Goal: Task Accomplishment & Management: Use online tool/utility

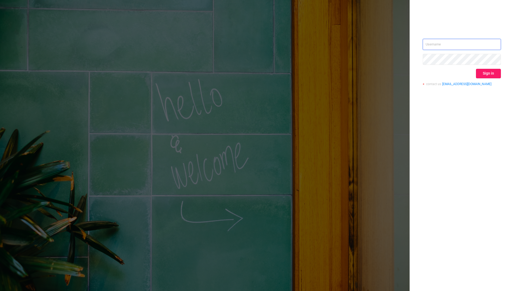
type input "[EMAIL_ADDRESS][DOMAIN_NAME]"
click at [487, 73] on button "Sign in" at bounding box center [488, 73] width 25 height 9
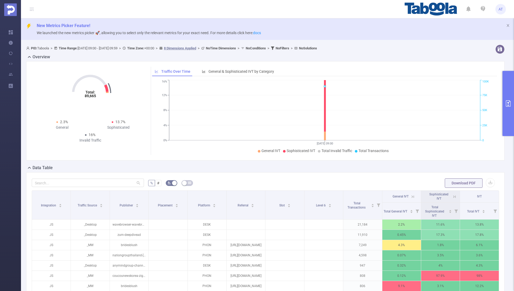
click at [508, 102] on icon "primary" at bounding box center [508, 103] width 5 height 6
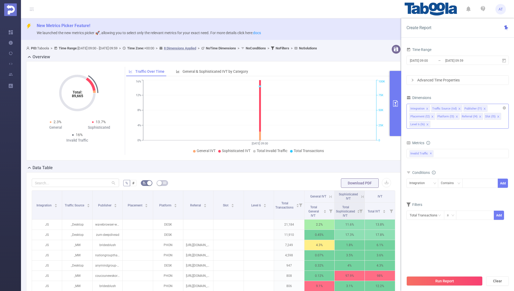
click at [426, 107] on icon "icon: close" at bounding box center [427, 108] width 3 height 3
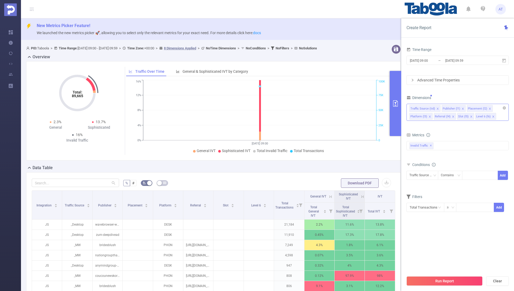
click at [437, 106] on span at bounding box center [438, 109] width 3 height 6
click at [457, 107] on icon "icon: close" at bounding box center [458, 108] width 3 height 3
click at [454, 108] on icon "icon: close" at bounding box center [455, 108] width 3 height 3
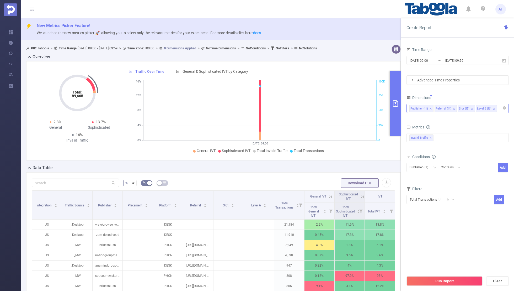
click at [451, 108] on li "Referral (l4)" at bounding box center [446, 108] width 22 height 7
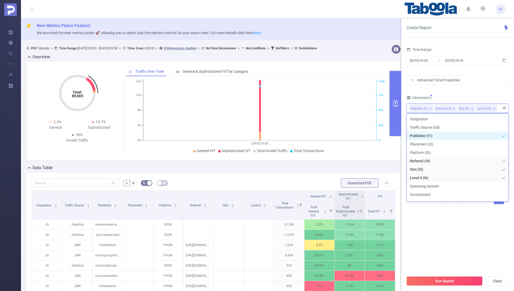
click at [453, 107] on icon "icon: close" at bounding box center [454, 108] width 3 height 3
click at [448, 107] on icon "icon: close" at bounding box center [449, 108] width 3 height 3
click at [466, 88] on div "Time Range [DATE] 09:00 _ [DATE] 09:59 Advanced Time Properties Dimensions Publ…" at bounding box center [458, 128] width 102 height 165
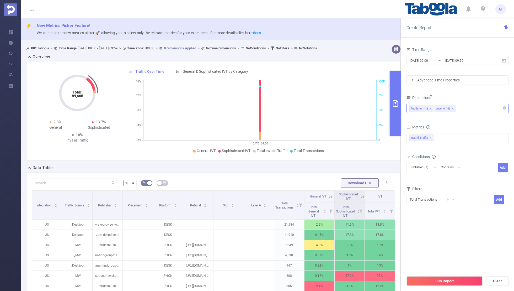
click at [471, 168] on div at bounding box center [480, 167] width 30 height 9
paste input "k-words-news"
type input "k-words-news"
click at [504, 165] on button "Add" at bounding box center [503, 167] width 10 height 9
click at [468, 191] on form "Dimensions Publisher (l1) Level 6 (l6) Metrics bp_total bp_adult bp_arms bp_cri…" at bounding box center [458, 157] width 102 height 126
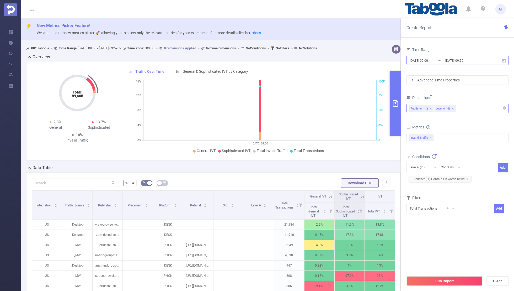
click at [459, 61] on input "[DATE] 09:59" at bounding box center [466, 60] width 43 height 7
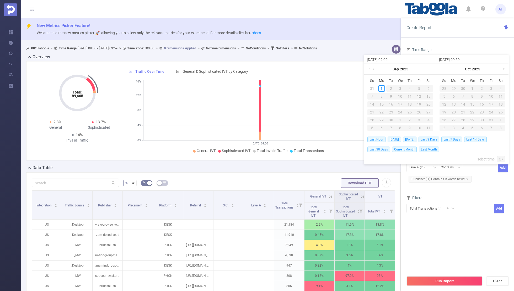
click at [373, 151] on span "Last 30 Days" at bounding box center [379, 149] width 23 height 6
type input "[DATE] 00:00"
type input "[DATE] 23:59"
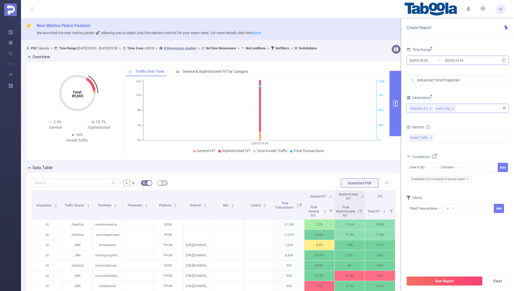
click at [422, 64] on input "[DATE] 00:00" at bounding box center [431, 60] width 43 height 7
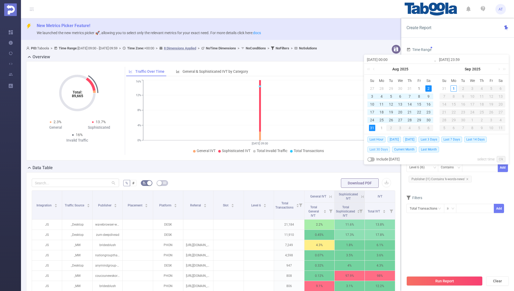
click at [374, 147] on span "Last 30 Days" at bounding box center [379, 149] width 23 height 6
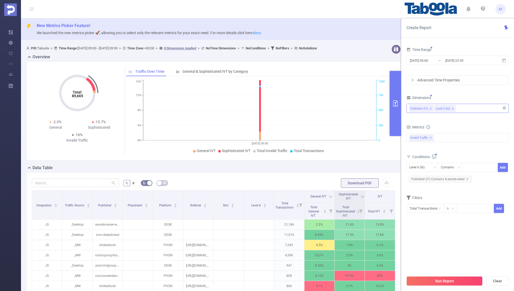
click at [445, 253] on section "Time Range [DATE] 00:00 _ [DATE] 23:59 Advanced Time Properties Dimensions Publ…" at bounding box center [458, 159] width 102 height 226
click at [437, 282] on button "Run Report" at bounding box center [445, 280] width 76 height 9
